Goal: Task Accomplishment & Management: Complete application form

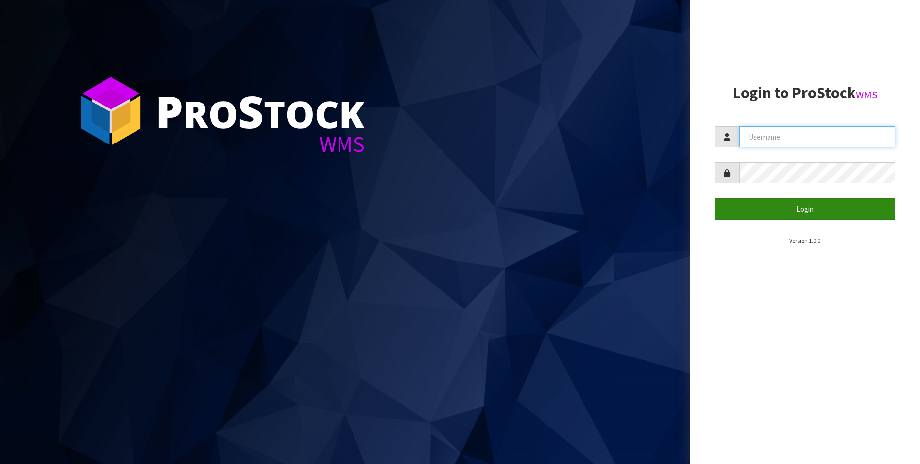
type input "[PERSON_NAME]"
click at [827, 209] on button "Login" at bounding box center [805, 208] width 181 height 21
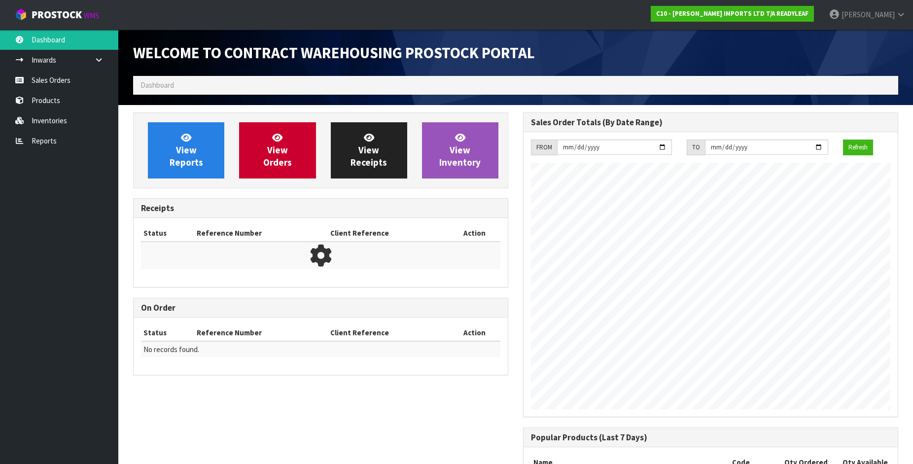
scroll to position [515, 390]
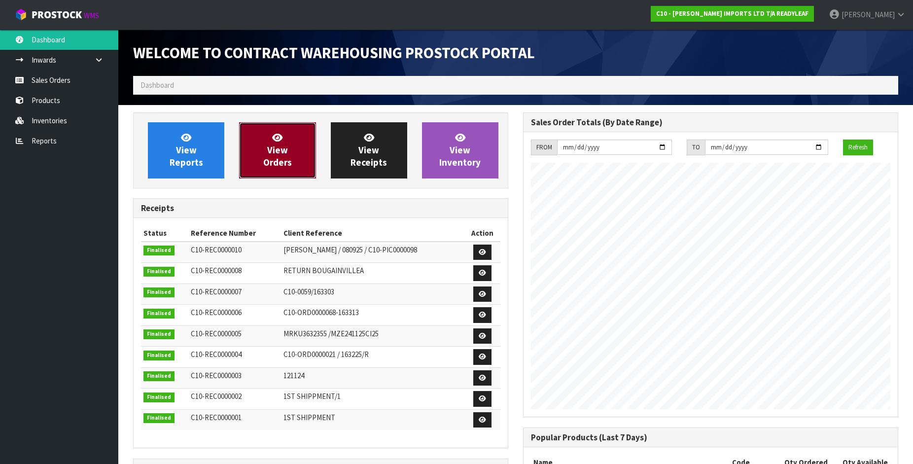
click at [284, 148] on span "View Orders" at bounding box center [277, 150] width 29 height 37
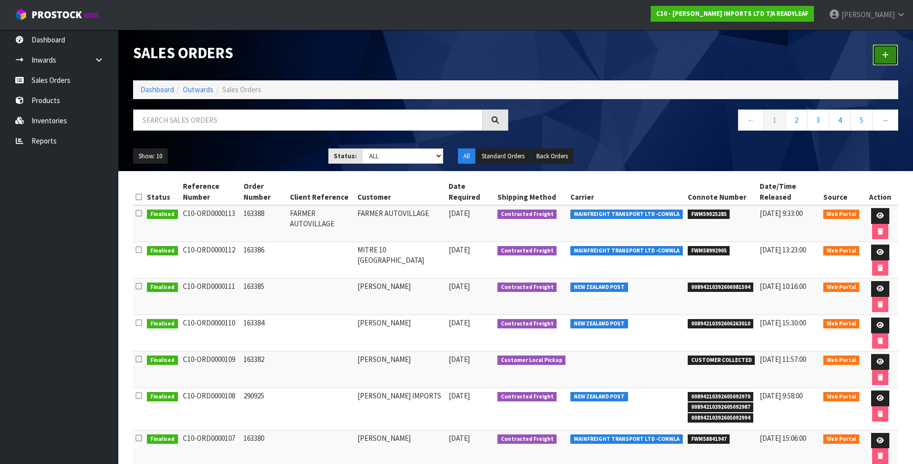
click at [887, 51] on icon at bounding box center [885, 54] width 7 height 7
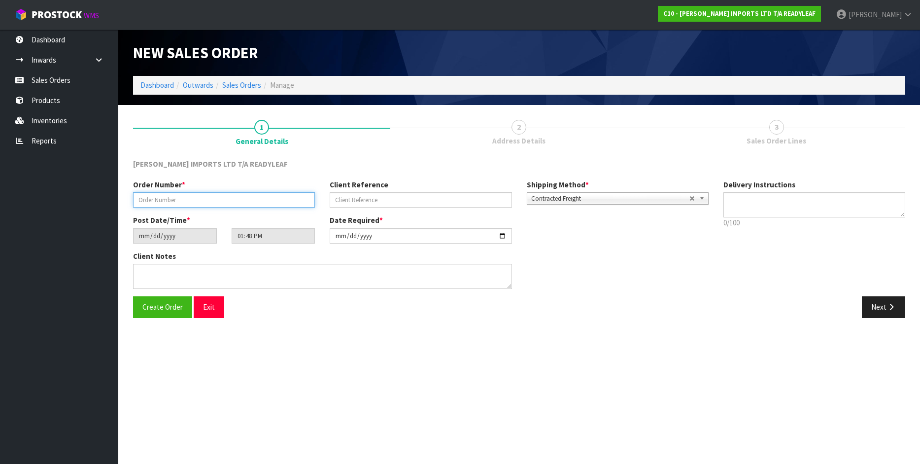
click at [155, 201] on input "text" at bounding box center [224, 199] width 182 height 15
type input "[PERSON_NAME]"
drag, startPoint x: 181, startPoint y: 198, endPoint x: 57, endPoint y: 207, distance: 124.5
click at [57, 207] on body "Toggle navigation ProStock WMS C10 - CANNON IMPORTS LTD T/A READYLEAF CANNON Lo…" at bounding box center [460, 232] width 920 height 464
type input "163389"
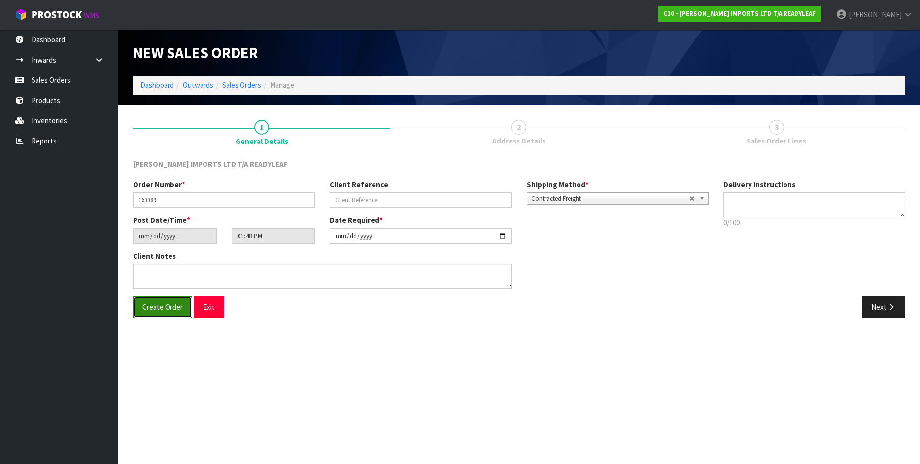
click at [172, 308] on span "Create Order" at bounding box center [162, 306] width 40 height 9
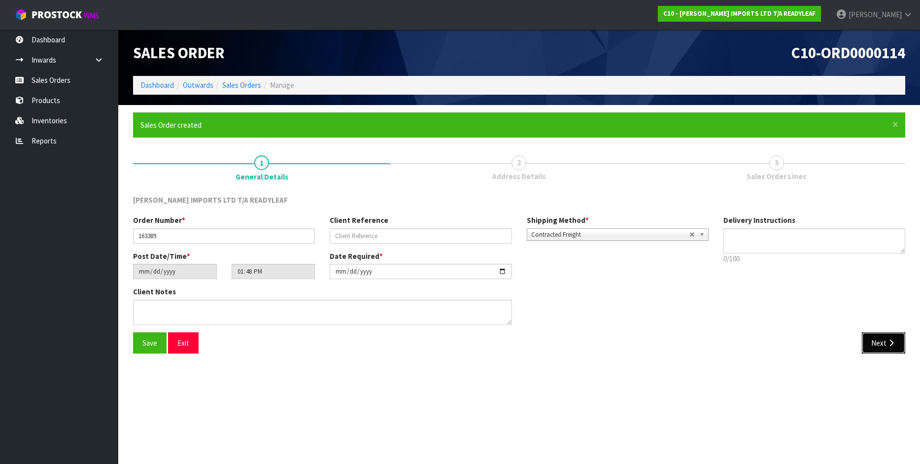
click at [882, 346] on button "Next" at bounding box center [883, 342] width 43 height 21
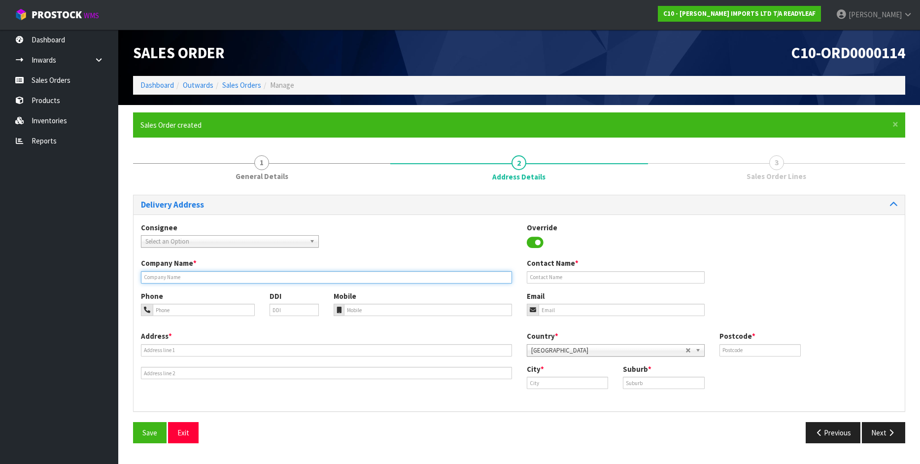
click at [211, 274] on input "text" at bounding box center [326, 277] width 371 height 12
type input "[PERSON_NAME]"
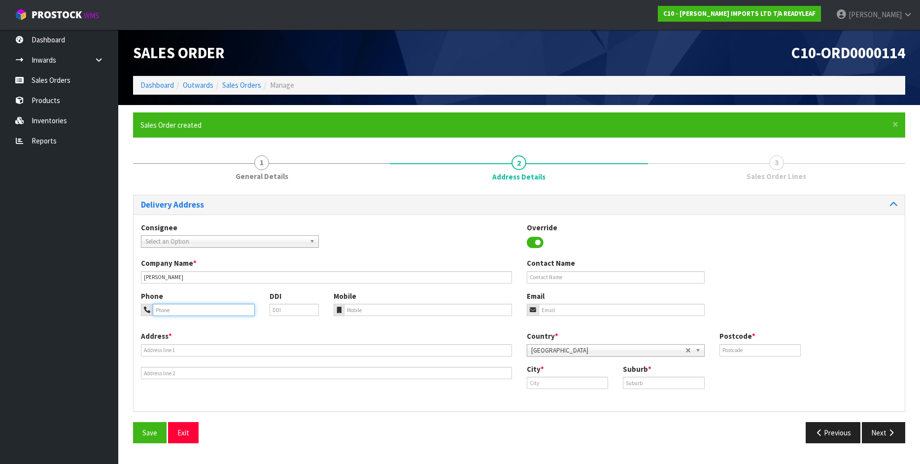
click at [184, 310] on input "tel" at bounding box center [204, 310] width 102 height 12
click at [170, 351] on input "text" at bounding box center [326, 350] width 371 height 12
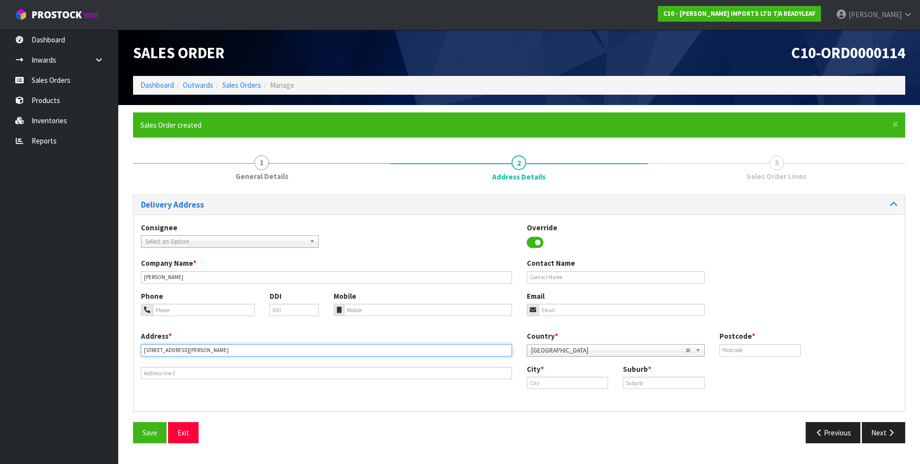
type input "261 GRAVATT ROAD"
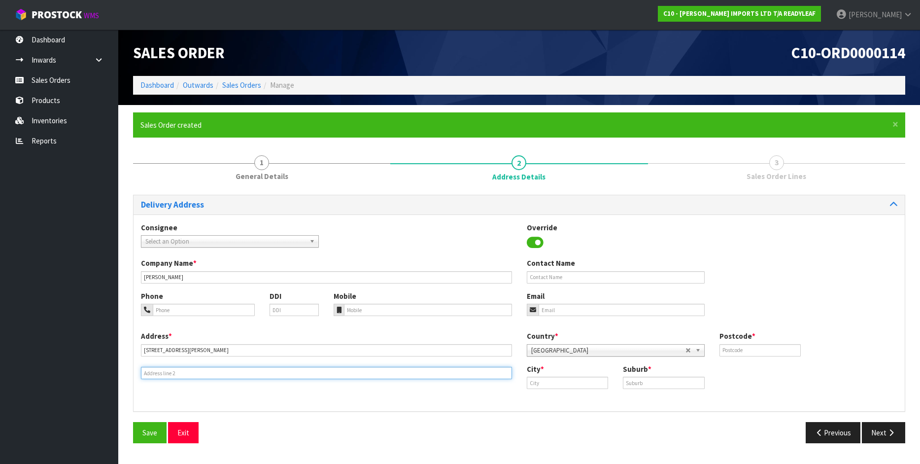
click at [160, 375] on input "text" at bounding box center [326, 373] width 371 height 12
type input "PAPAMOA BEACH"
click at [766, 351] on input "text" at bounding box center [761, 350] width 82 height 12
type input "3118"
click at [560, 381] on input "text" at bounding box center [568, 383] width 82 height 12
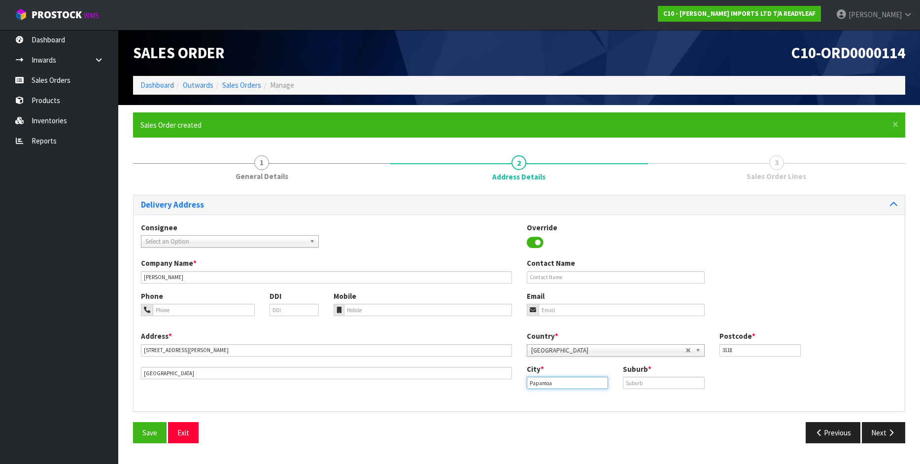
type input "Papamoa"
click at [633, 383] on input "text" at bounding box center [664, 383] width 82 height 12
type input "PAPAMOA"
click at [562, 382] on input "Papamoa" at bounding box center [568, 383] width 82 height 12
type input "Papamoa Beach"
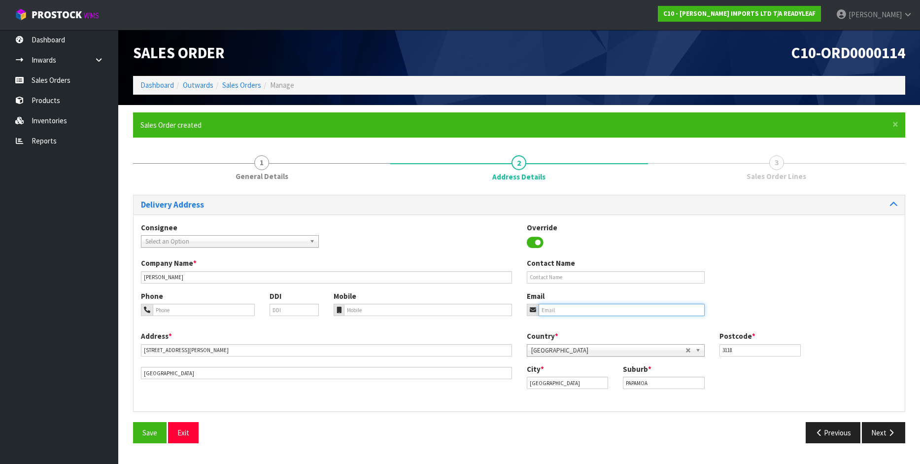
click at [554, 315] on input "email" at bounding box center [622, 310] width 166 height 12
click at [573, 311] on input "email" at bounding box center [622, 310] width 166 height 12
paste input "gremi907@gmail.com>"
type input "gremi907@gmail.com>"
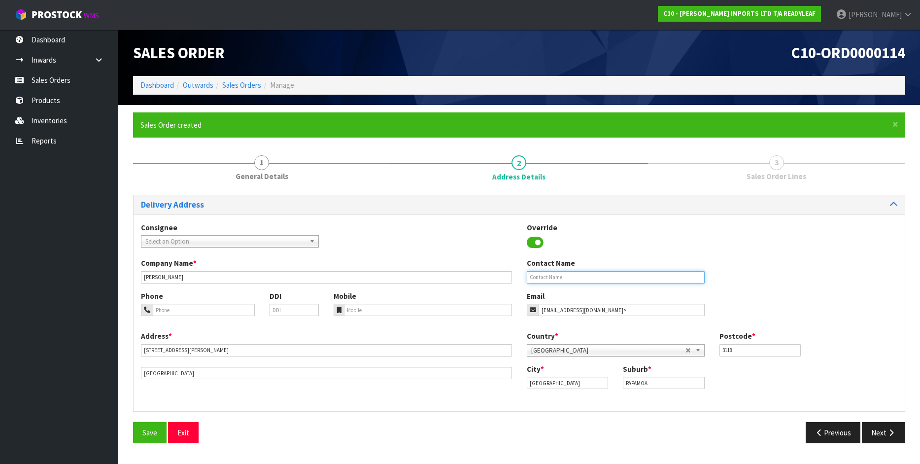
click at [574, 278] on input "text" at bounding box center [616, 277] width 178 height 12
type input "[PERSON_NAME]"
click at [879, 432] on button "Next" at bounding box center [883, 432] width 43 height 21
click at [586, 313] on input "gremi907@gmail.com>" at bounding box center [622, 310] width 166 height 12
click at [610, 312] on input "gremi907@gmail.com>" at bounding box center [622, 310] width 166 height 12
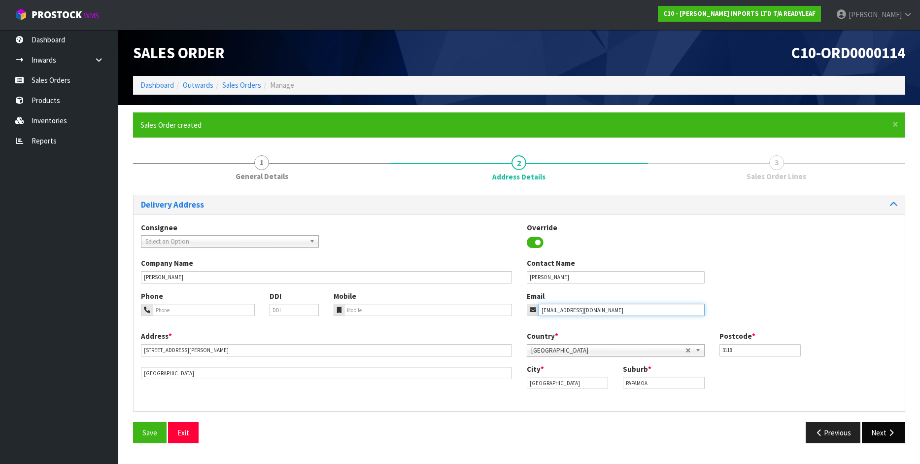
type input "gremi907@gmail.com"
click at [888, 435] on icon "button" at bounding box center [891, 432] width 9 height 7
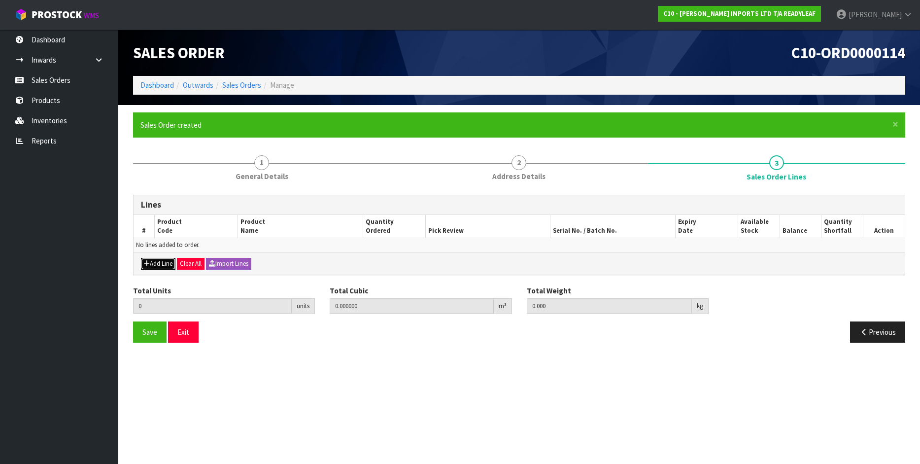
click at [162, 265] on button "Add Line" at bounding box center [158, 264] width 35 height 12
type input "0"
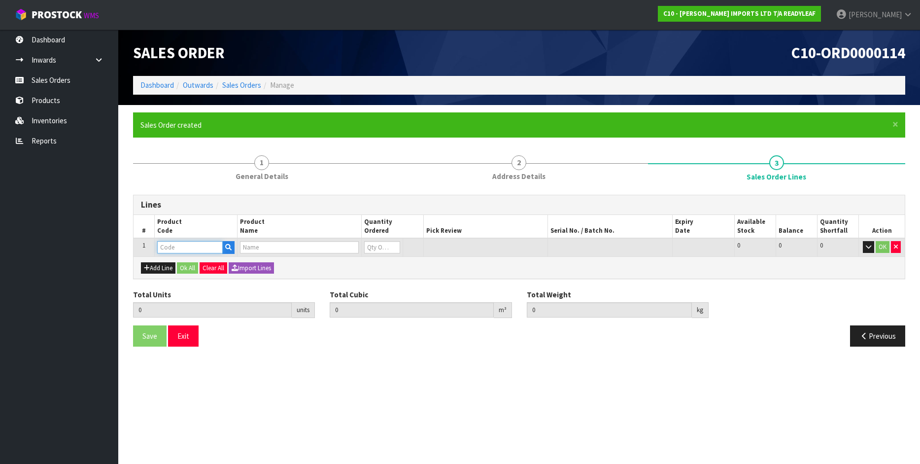
click at [191, 247] on input "text" at bounding box center [190, 247] width 66 height 12
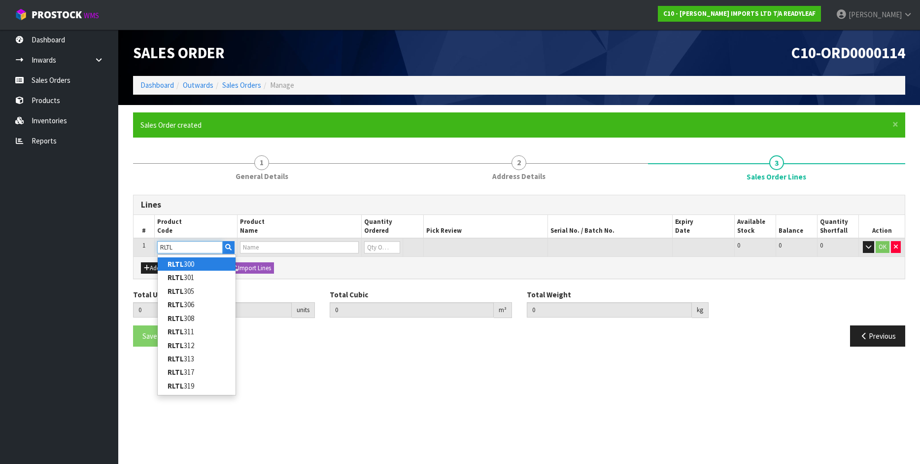
type input "RLTL"
click at [270, 246] on input "text" at bounding box center [299, 247] width 119 height 12
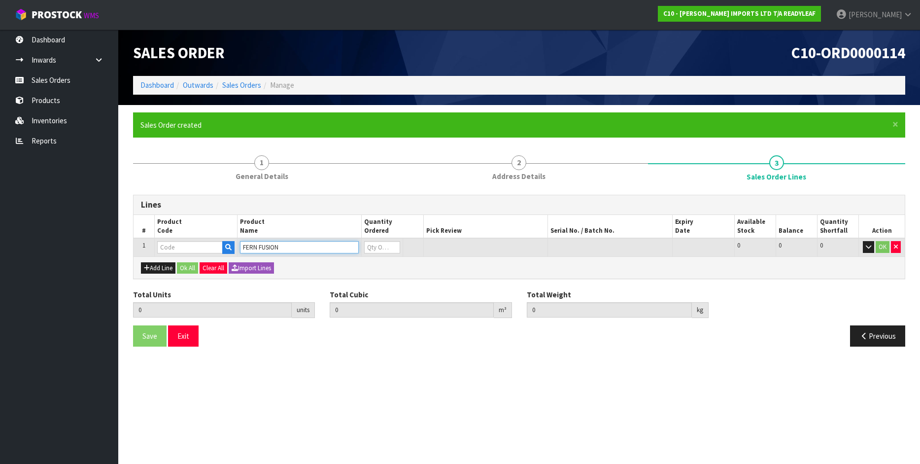
type input "FERN FUSION"
type input "0.000000"
type input "0.000"
type input "RLTL 317"
type input "0"
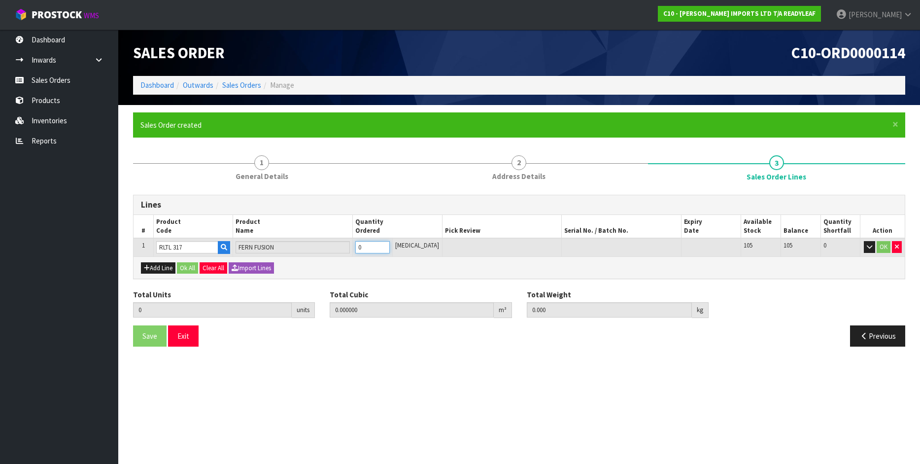
click at [374, 249] on input "0" at bounding box center [372, 247] width 35 height 12
type input "0"
type input "1"
type input "0.007048"
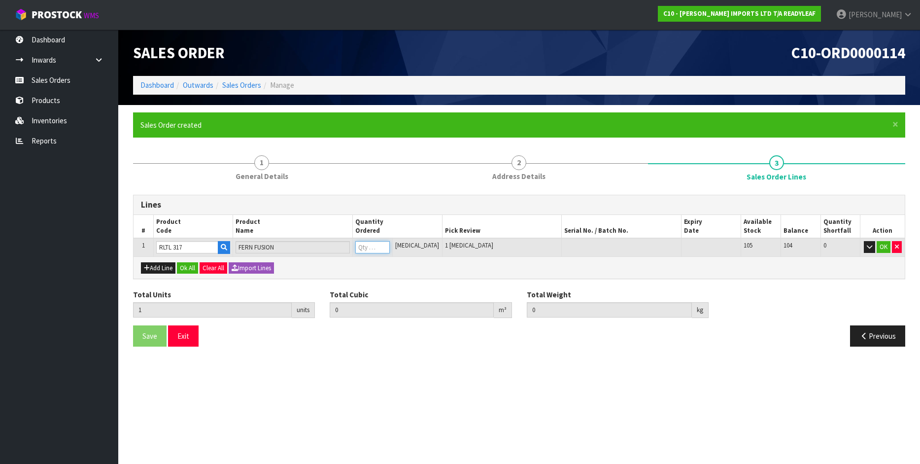
type input "0.83"
type input "1"
type input "12"
type input "0.09747"
type input "10.1"
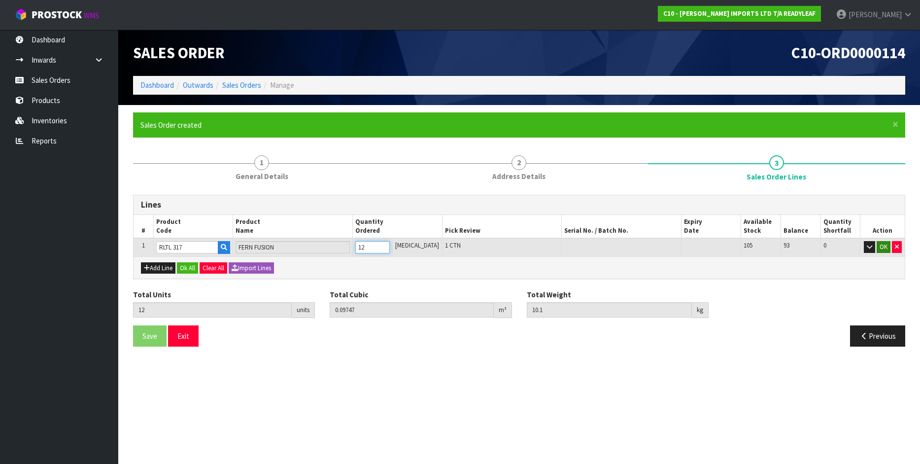
type input "12"
click at [885, 249] on button "OK" at bounding box center [884, 247] width 14 height 12
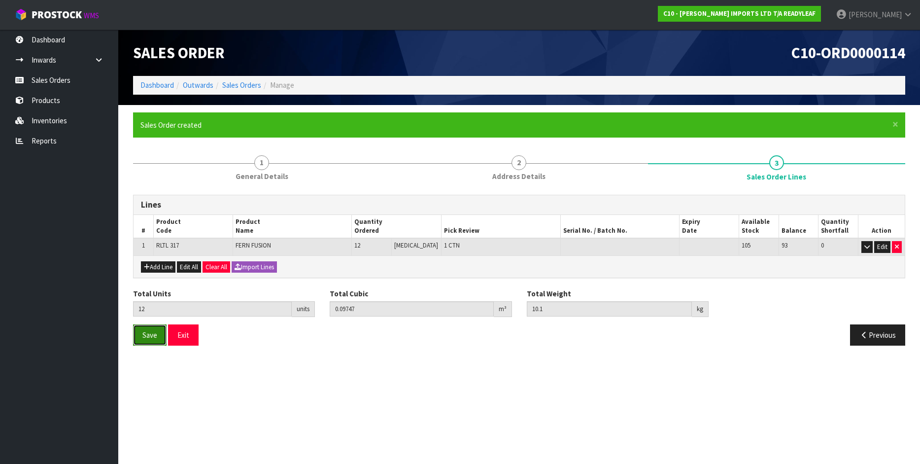
click at [145, 335] on span "Save" at bounding box center [149, 334] width 15 height 9
click at [186, 334] on button "Exit" at bounding box center [183, 334] width 31 height 21
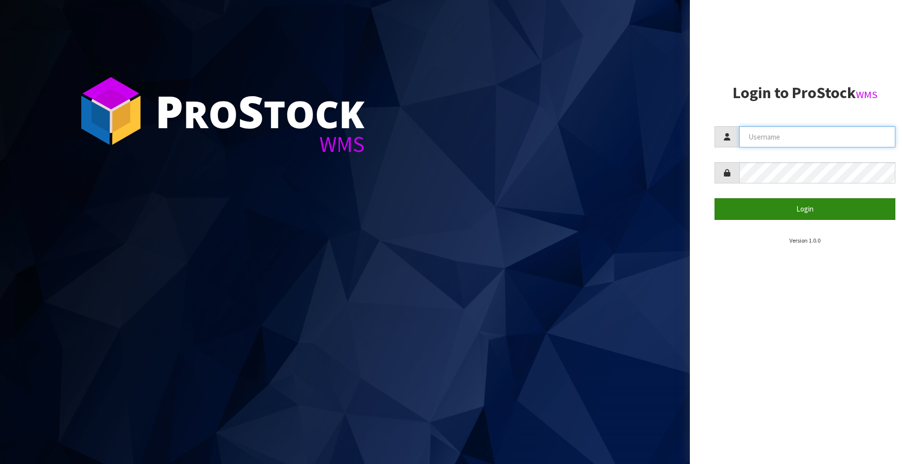
type input "[PERSON_NAME]"
click at [794, 206] on button "Login" at bounding box center [805, 208] width 181 height 21
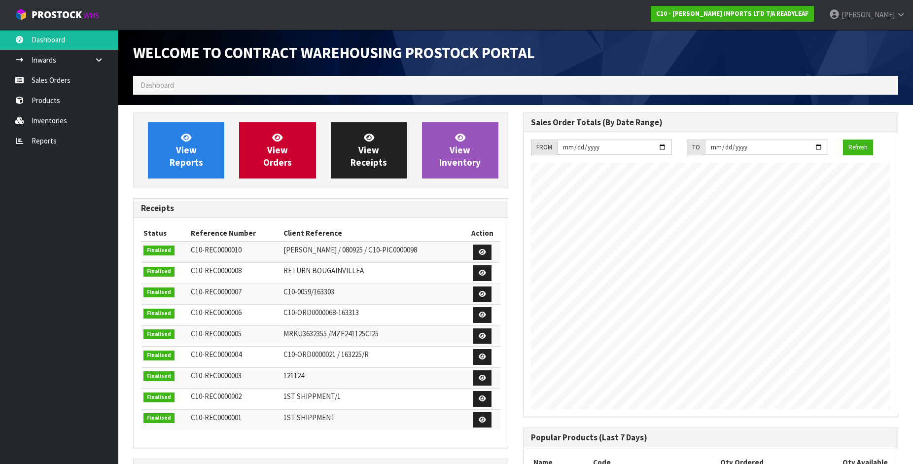
scroll to position [531, 390]
click at [53, 80] on link "Sales Orders" at bounding box center [59, 80] width 118 height 20
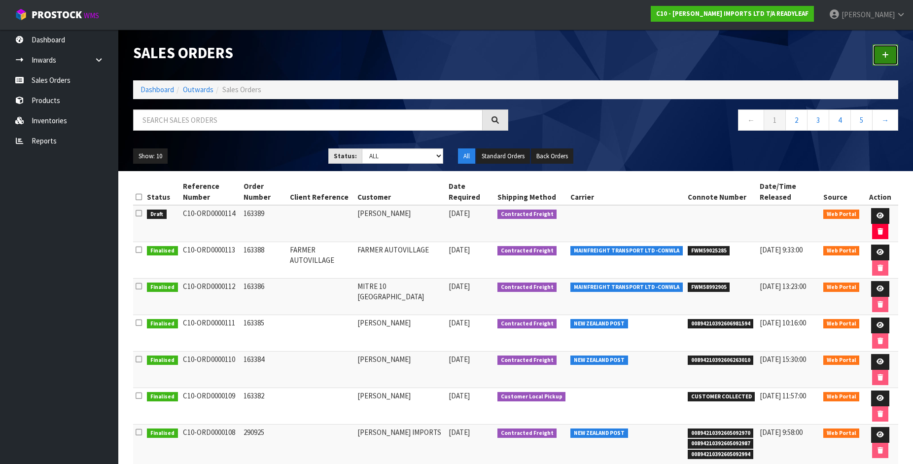
click at [887, 53] on icon at bounding box center [885, 54] width 7 height 7
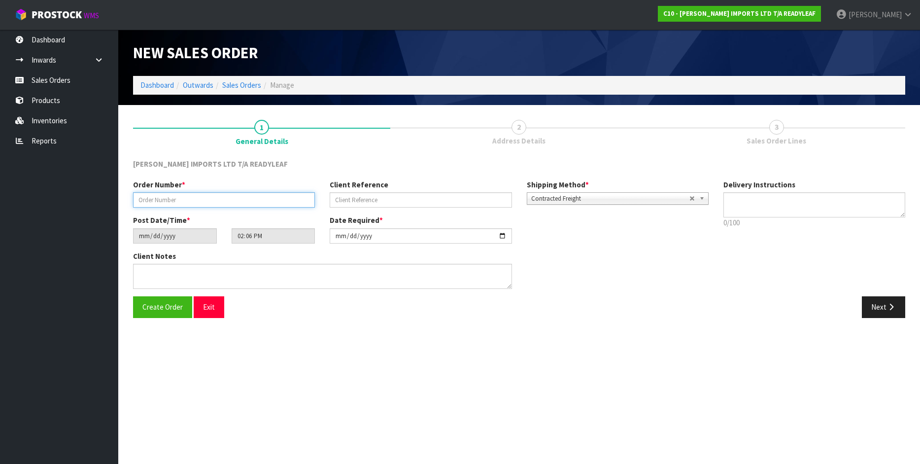
click at [177, 204] on input "text" at bounding box center [224, 199] width 182 height 15
type input "163391"
click at [886, 302] on button "Next" at bounding box center [883, 306] width 43 height 21
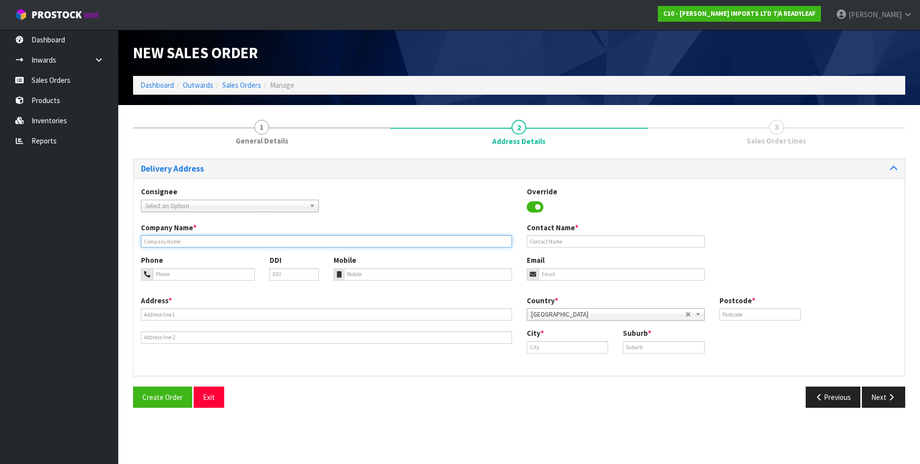
click at [182, 241] on input "text" at bounding box center [326, 241] width 371 height 12
type input "[PERSON_NAME]"
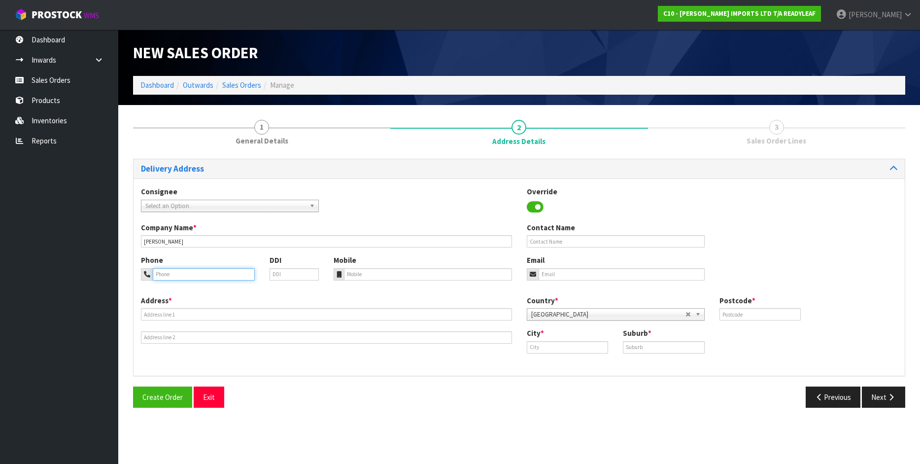
click at [175, 270] on input "tel" at bounding box center [204, 274] width 102 height 12
click at [186, 271] on input "tel" at bounding box center [204, 274] width 102 height 12
type input "021552307"
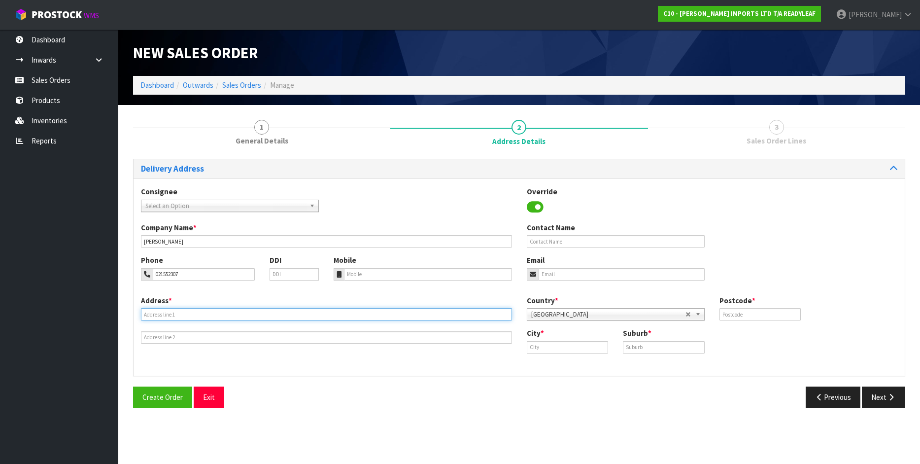
click at [165, 318] on input "text" at bounding box center [326, 314] width 371 height 12
type input "[STREET_ADDRESS][PERSON_NAME]"
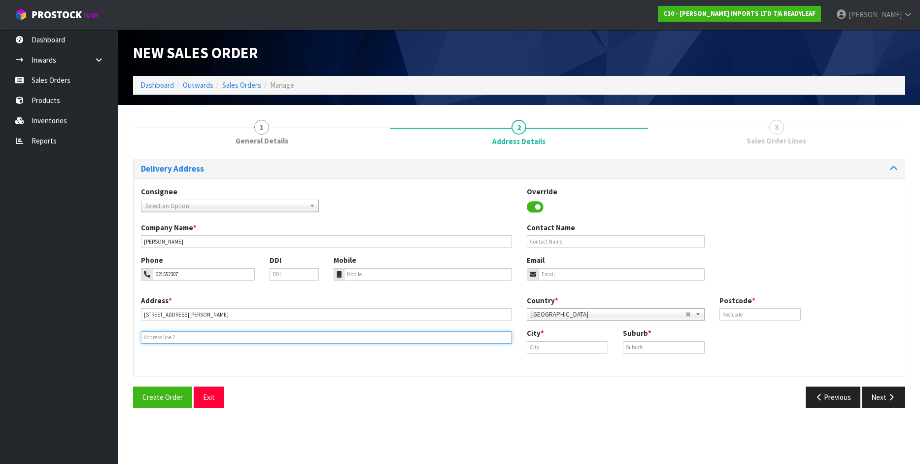
click at [152, 342] on input "text" at bounding box center [326, 337] width 371 height 12
type input "KAMO"
click at [635, 346] on input "text" at bounding box center [664, 347] width 82 height 12
type input "KAMO"
click at [579, 351] on input "text" at bounding box center [568, 347] width 82 height 12
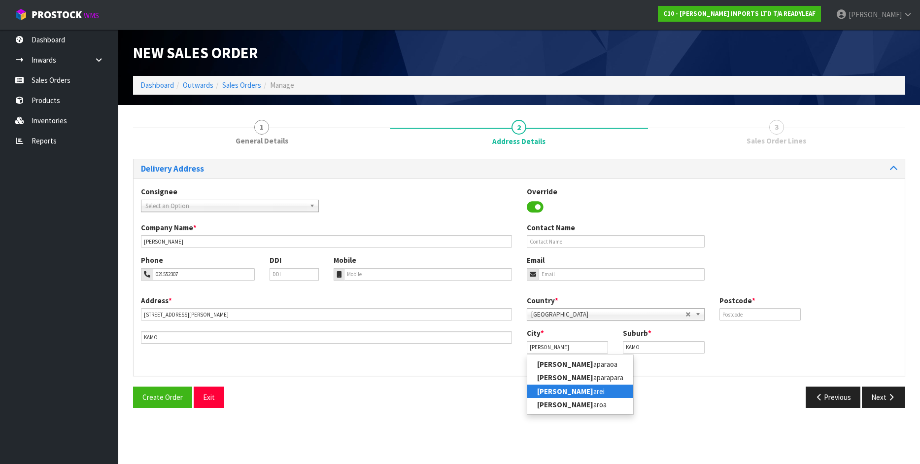
click at [548, 389] on strong "[PERSON_NAME]" at bounding box center [565, 390] width 56 height 9
type input "Whangarei"
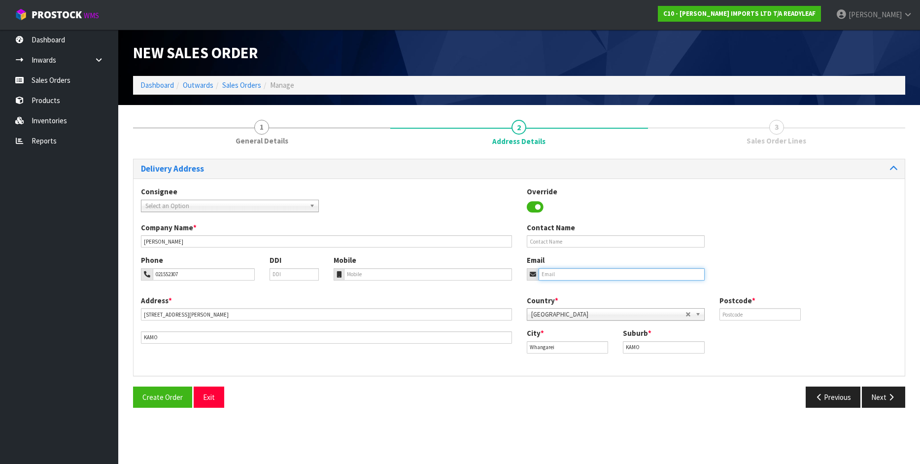
click at [549, 272] on input "email" at bounding box center [622, 274] width 166 height 12
type input "[PERSON_NAME][EMAIL_ADDRESS][DOMAIN_NAME]"
click at [563, 244] on input "text" at bounding box center [616, 241] width 178 height 12
type input "[PERSON_NAME]"
click at [377, 274] on input "tel" at bounding box center [428, 274] width 168 height 12
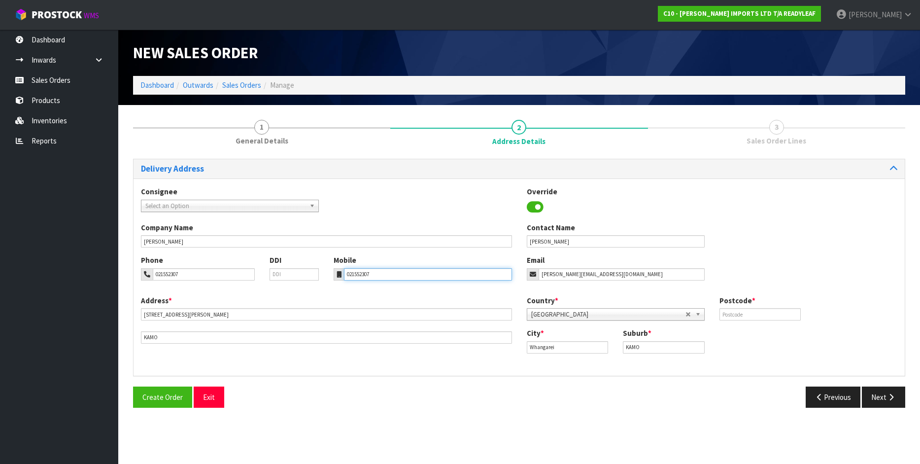
type input "021552307"
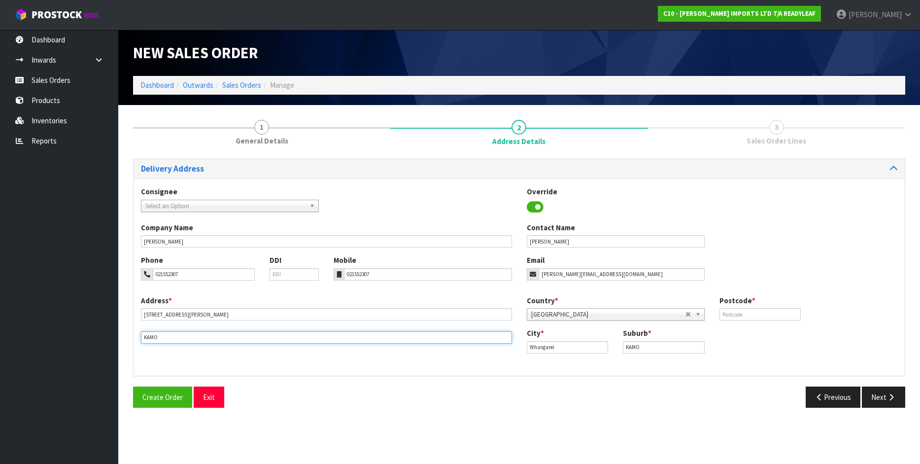
click at [173, 340] on input "KAMO" at bounding box center [326, 337] width 371 height 12
click at [168, 338] on input "KAMO, W@HANGAREI" at bounding box center [326, 337] width 371 height 12
type input "KAMO, [GEOGRAPHIC_DATA]"
click at [746, 313] on input "text" at bounding box center [761, 314] width 82 height 12
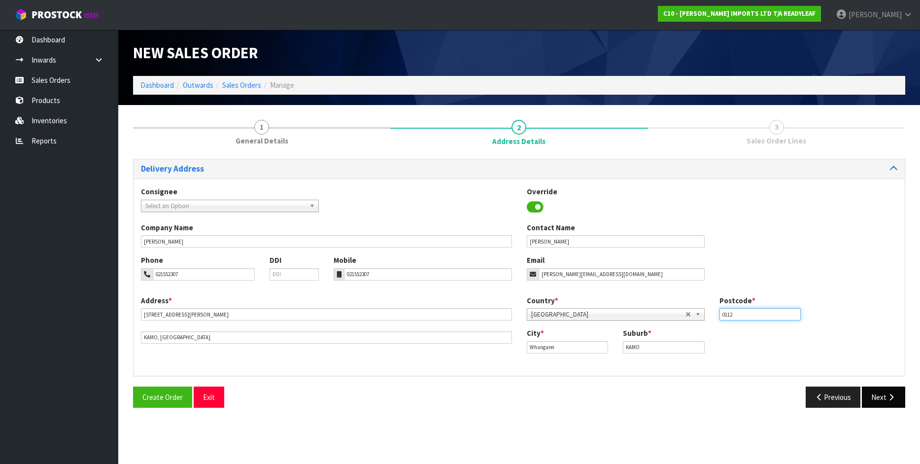
type input "0112"
click at [890, 396] on icon "button" at bounding box center [891, 396] width 9 height 7
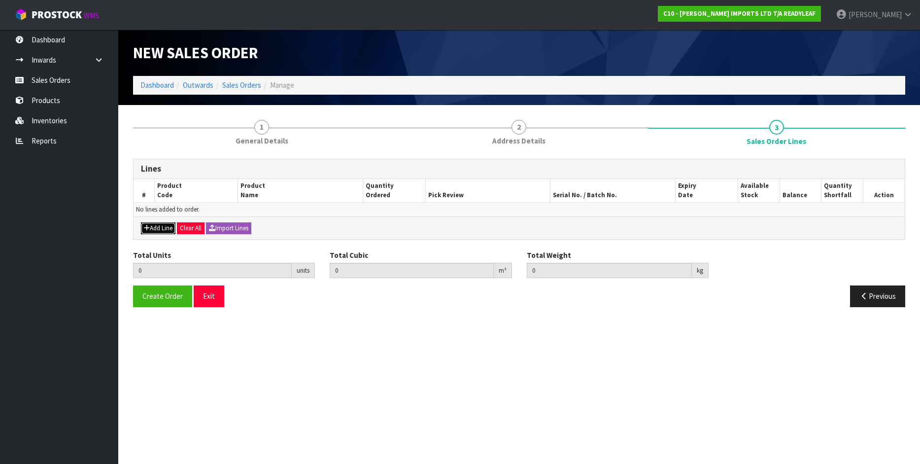
click at [158, 227] on button "Add Line" at bounding box center [158, 228] width 35 height 12
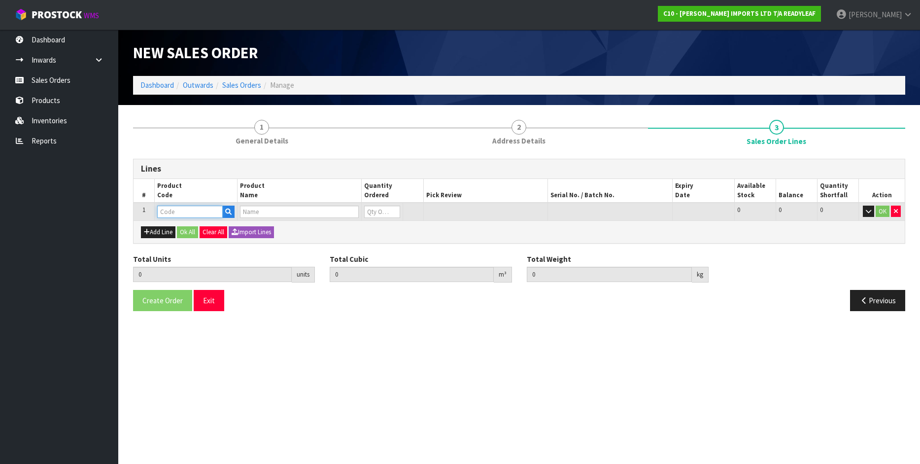
click at [187, 210] on input "text" at bounding box center [190, 212] width 66 height 12
type input "RLTL322"
click at [227, 209] on icon "button" at bounding box center [228, 212] width 6 height 6
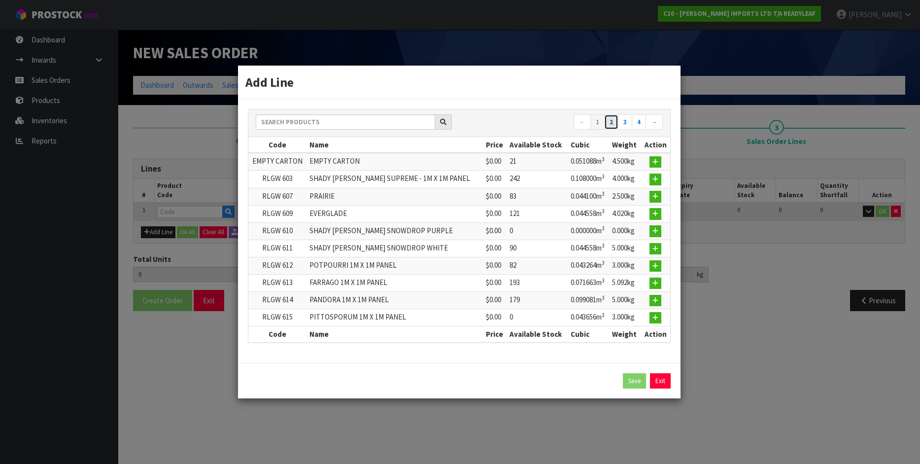
click at [613, 122] on link "2" at bounding box center [611, 122] width 14 height 16
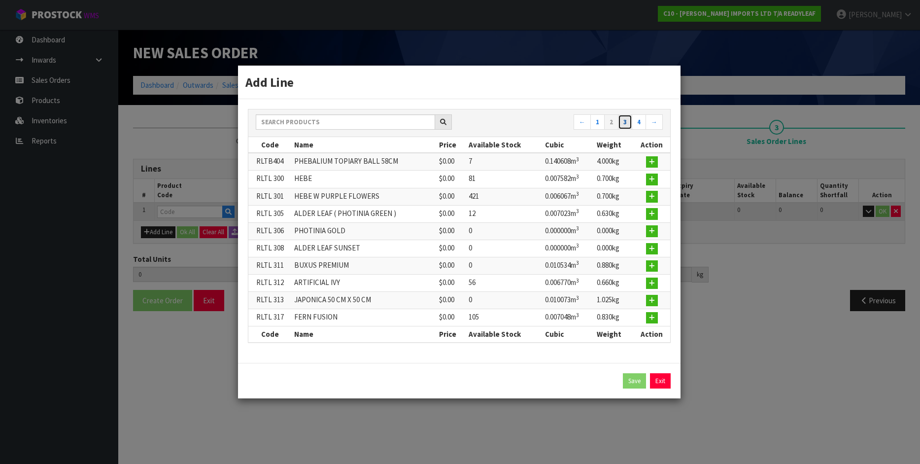
click at [625, 121] on link "3" at bounding box center [625, 122] width 14 height 16
click at [652, 194] on icon "button" at bounding box center [652, 196] width 6 height 6
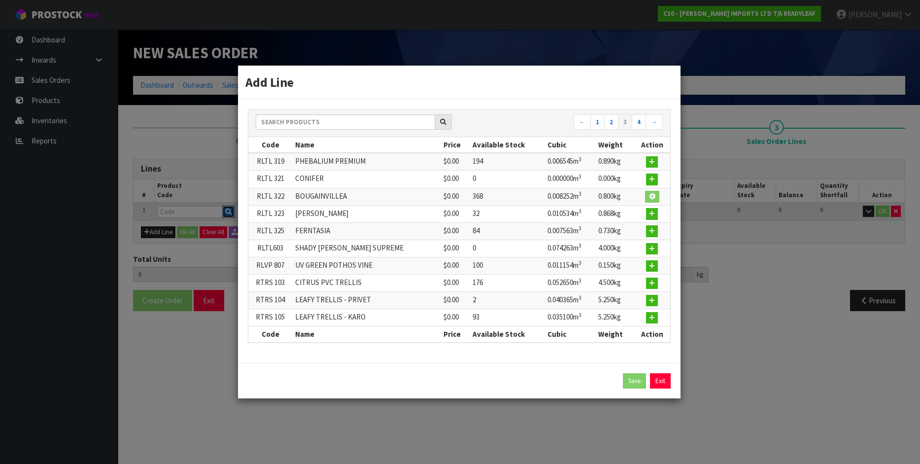
type input "0.000000"
type input "0.000"
type input "RLTL 322"
type input "BOUGAINVILLEA"
type input "0"
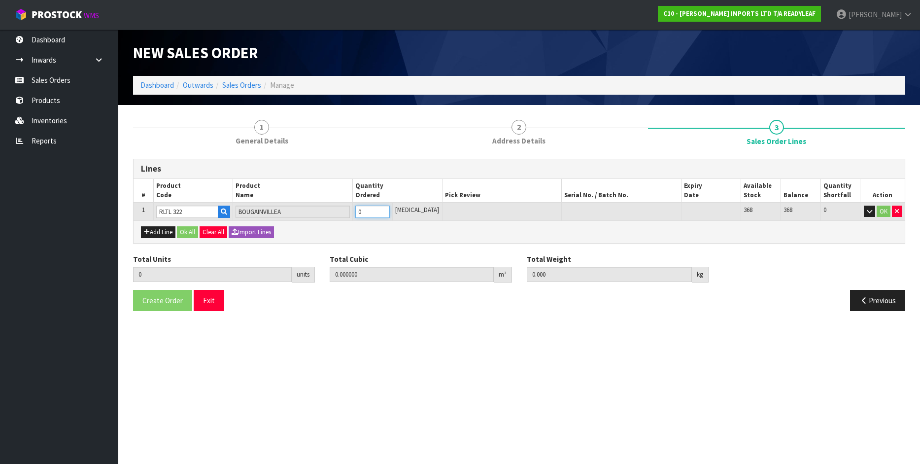
click at [371, 209] on input "0" at bounding box center [372, 212] width 35 height 12
type input "0"
type input "6"
type input "0.049512"
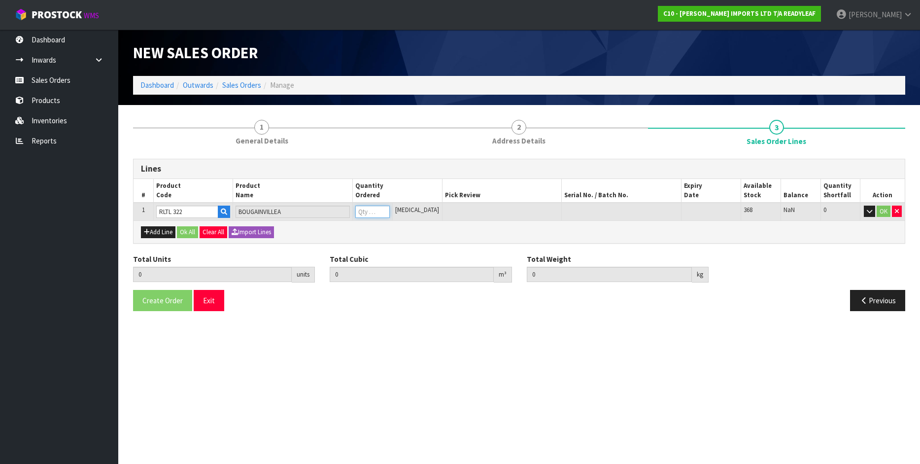
type input "4.8"
type input "6"
click at [882, 213] on button "OK" at bounding box center [884, 212] width 14 height 12
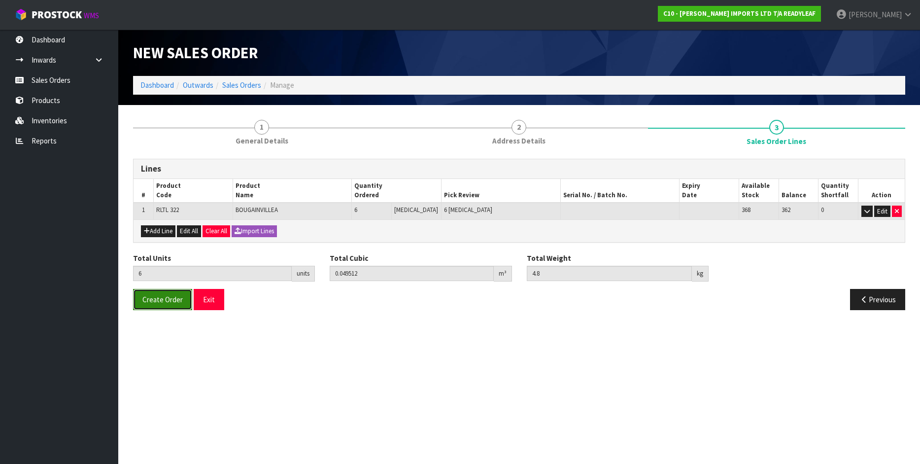
click at [160, 299] on span "Create Order" at bounding box center [162, 299] width 40 height 9
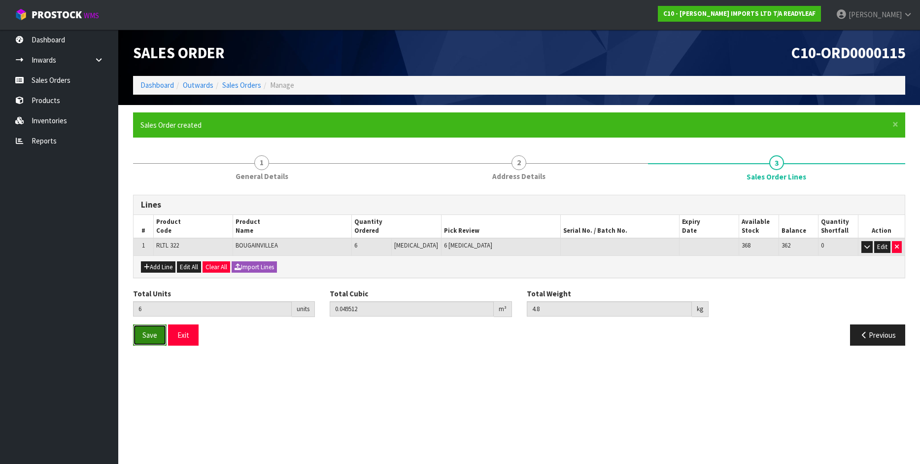
click at [154, 334] on span "Save" at bounding box center [149, 334] width 15 height 9
click at [191, 333] on button "Exit" at bounding box center [183, 334] width 31 height 21
